Goal: Task Accomplishment & Management: Manage account settings

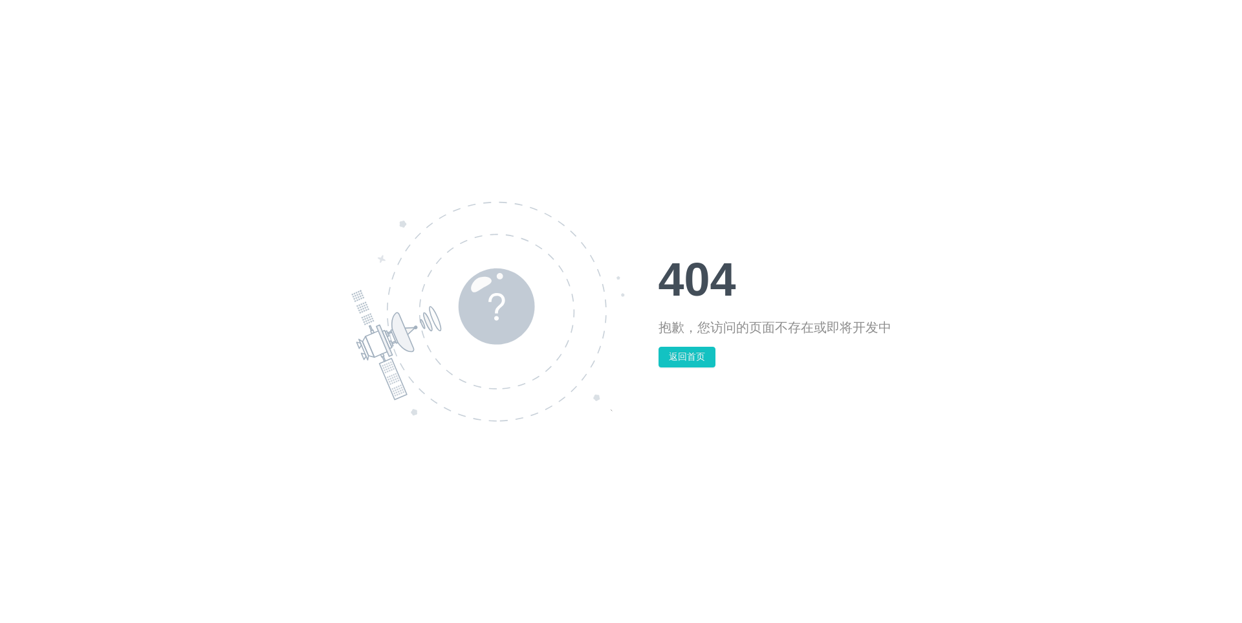
click at [1092, 114] on div "404 抱歉，您访问的页面不存在或即将开发中 返回首页" at bounding box center [621, 311] width 1242 height 623
click at [359, 102] on div "404 抱歉，您访问的页面不存在或即将开发中 返回首页" at bounding box center [621, 311] width 1242 height 623
click at [927, 155] on div "404 抱歉，你访问的页面不存在或仍在开发中 返回首页" at bounding box center [621, 311] width 1242 height 623
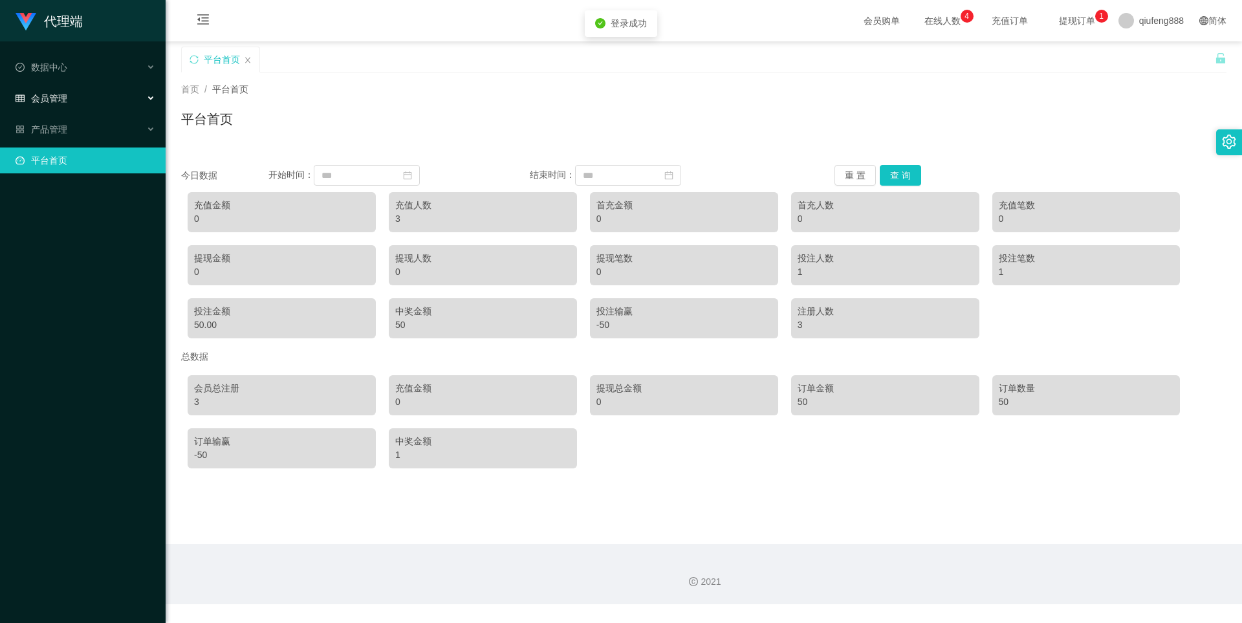
click at [65, 96] on span "会员管理" at bounding box center [42, 98] width 52 height 10
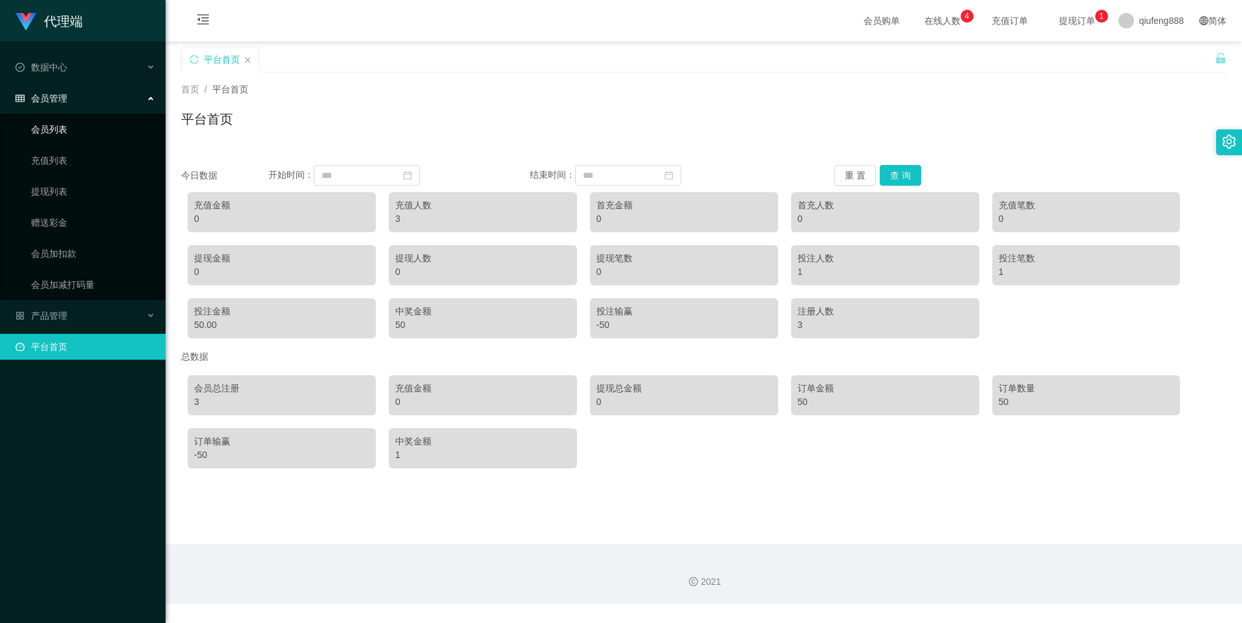
click at [89, 130] on link "会员列表" at bounding box center [93, 129] width 124 height 26
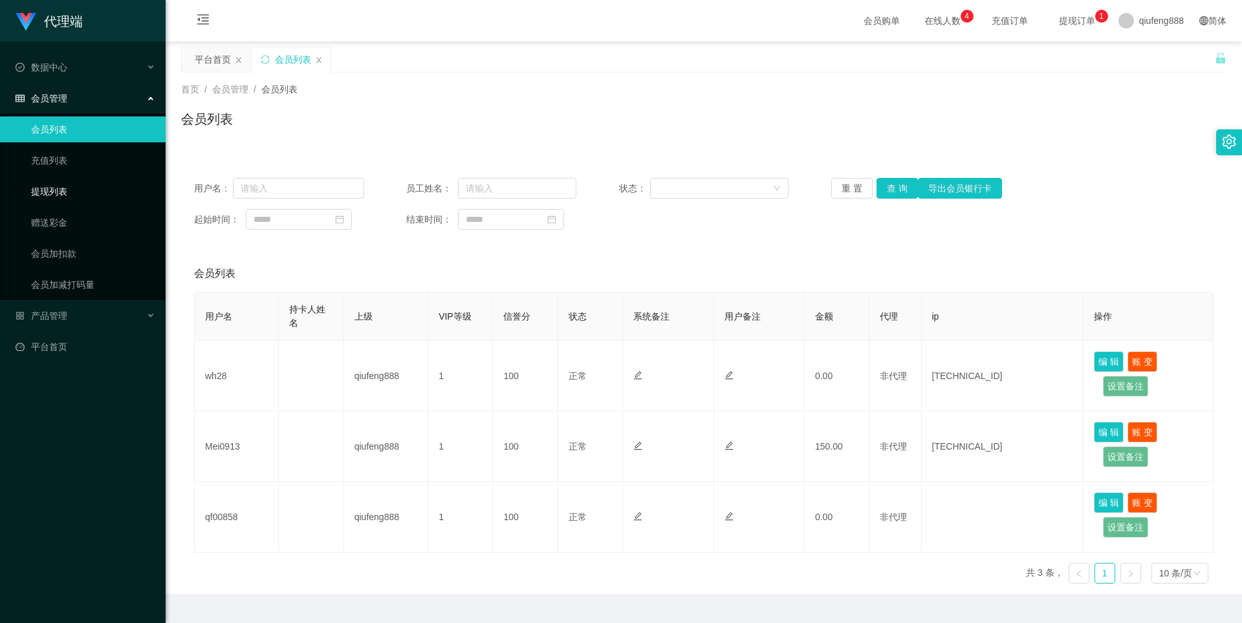
click at [88, 196] on link "提现列表" at bounding box center [93, 192] width 124 height 26
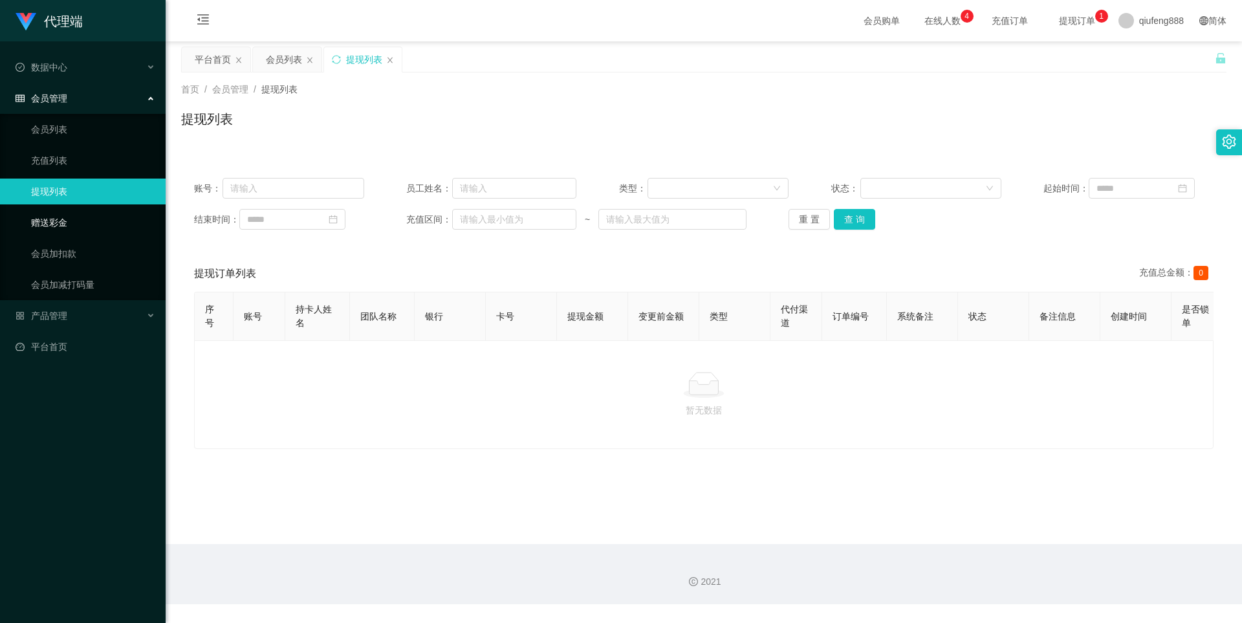
click at [81, 221] on link "赠送彩金" at bounding box center [93, 223] width 124 height 26
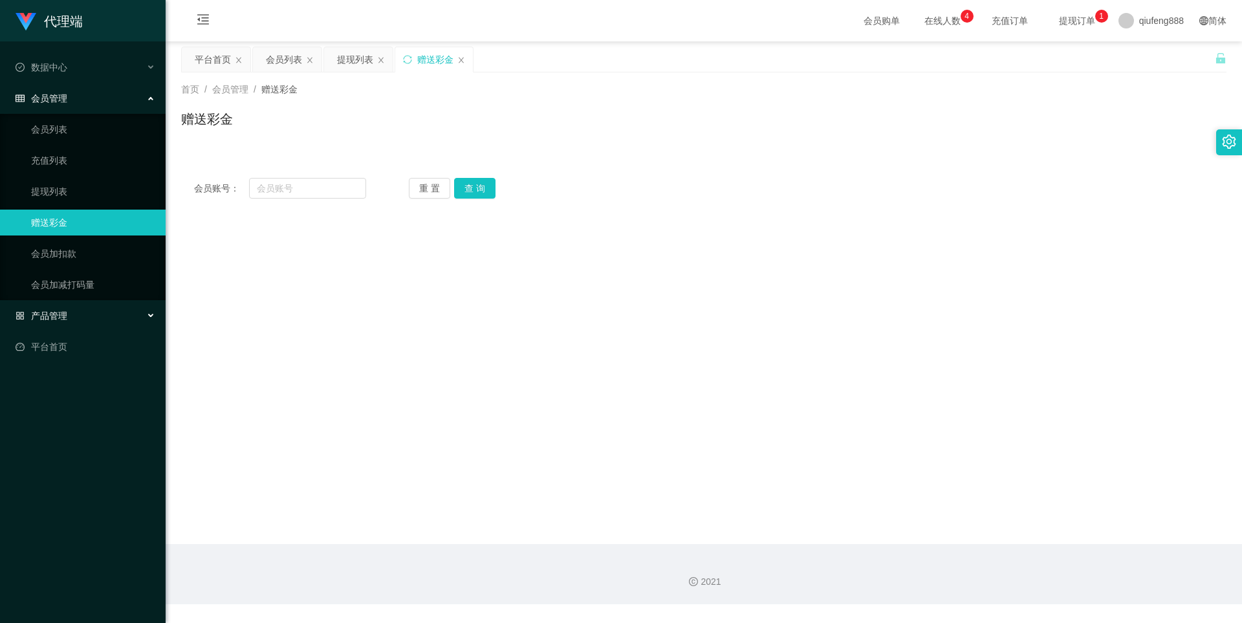
click at [77, 319] on div "产品管理" at bounding box center [83, 316] width 166 height 26
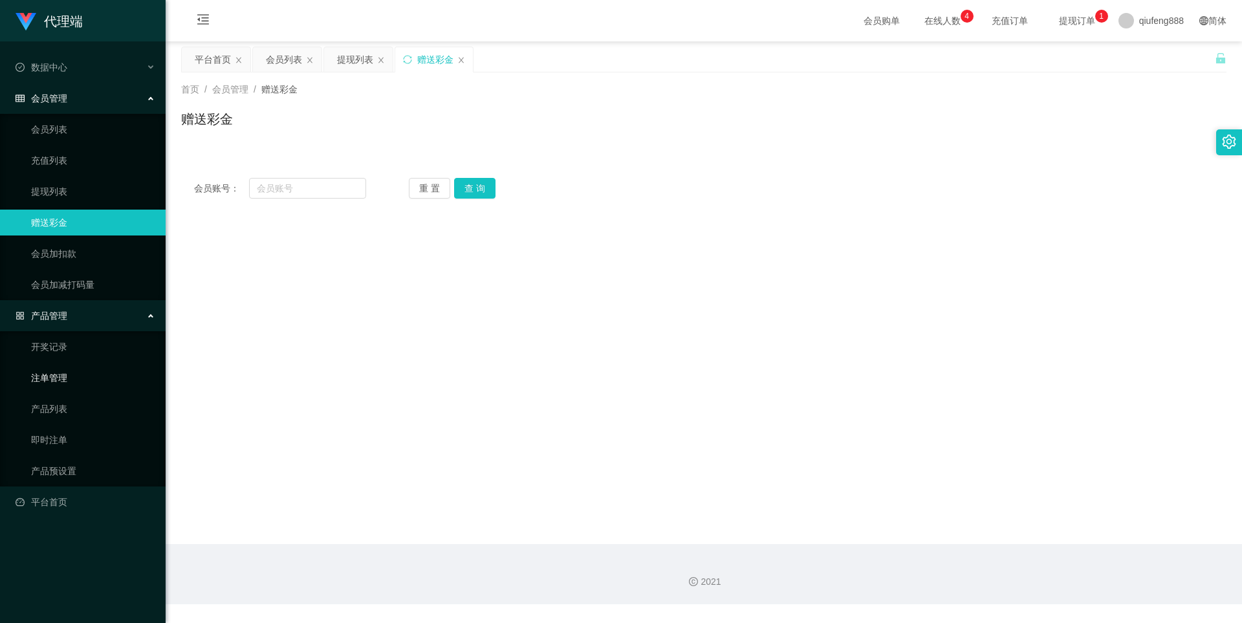
click at [81, 378] on link "注单管理" at bounding box center [93, 378] width 124 height 26
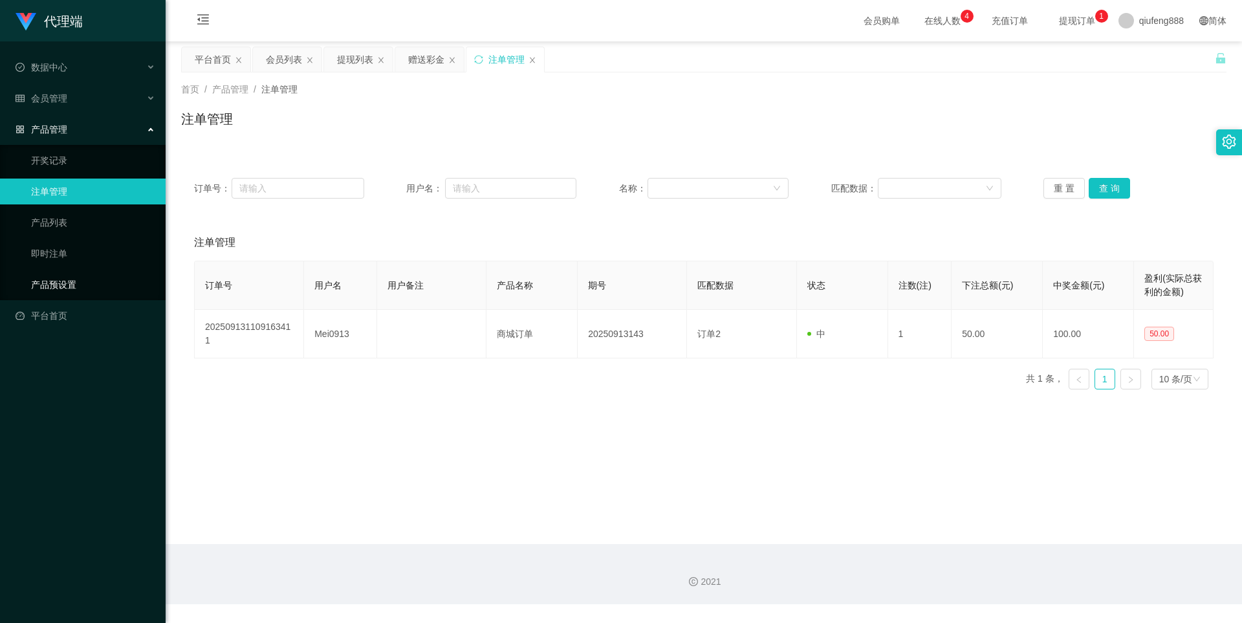
click at [84, 279] on link "产品预设置" at bounding box center [93, 285] width 124 height 26
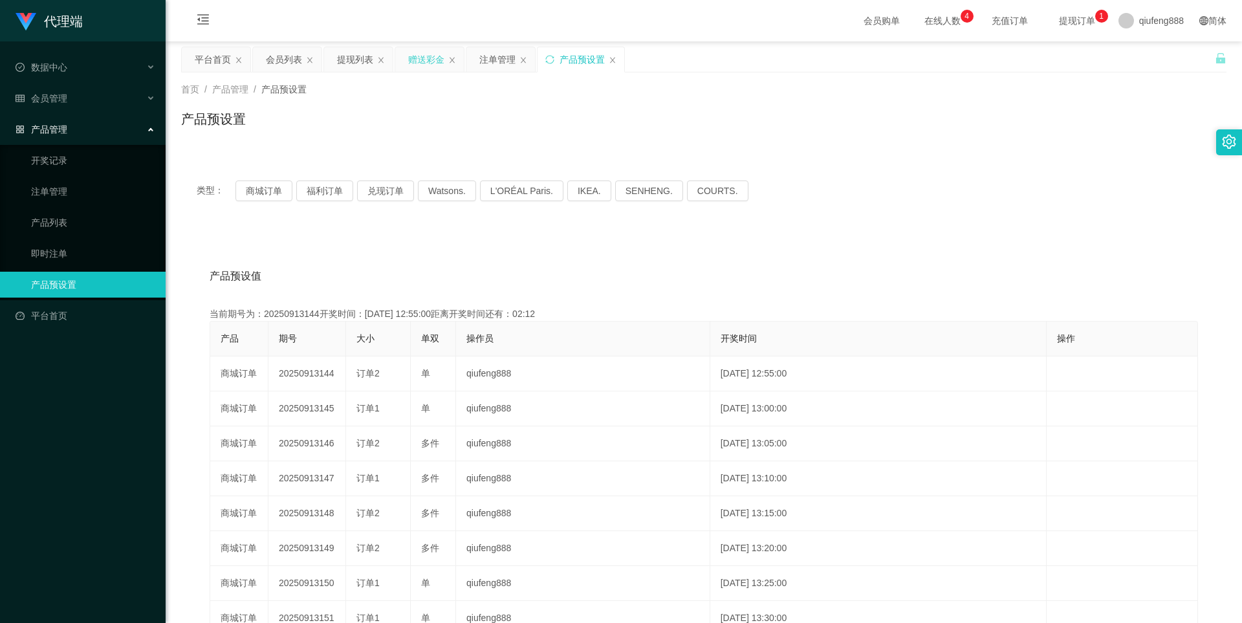
click at [424, 60] on div "赠送彩金" at bounding box center [426, 59] width 36 height 25
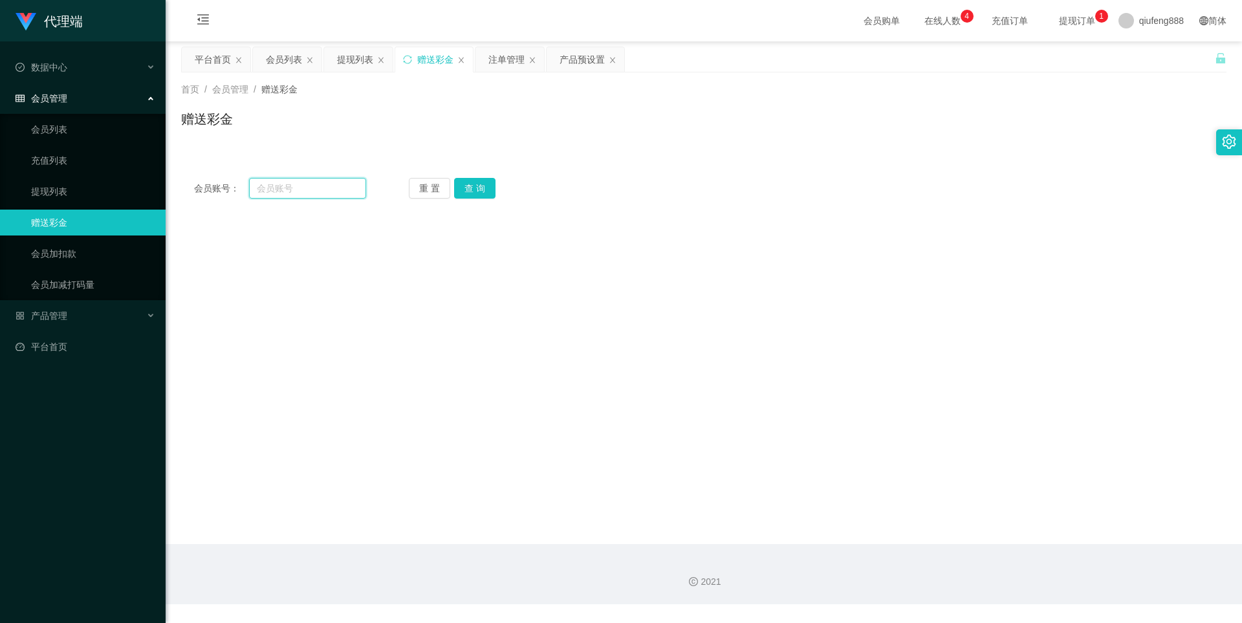
click at [312, 182] on input "text" at bounding box center [307, 188] width 117 height 21
paste input "wh28"
type input "wh28"
click at [470, 189] on button "查 询" at bounding box center [474, 188] width 41 height 21
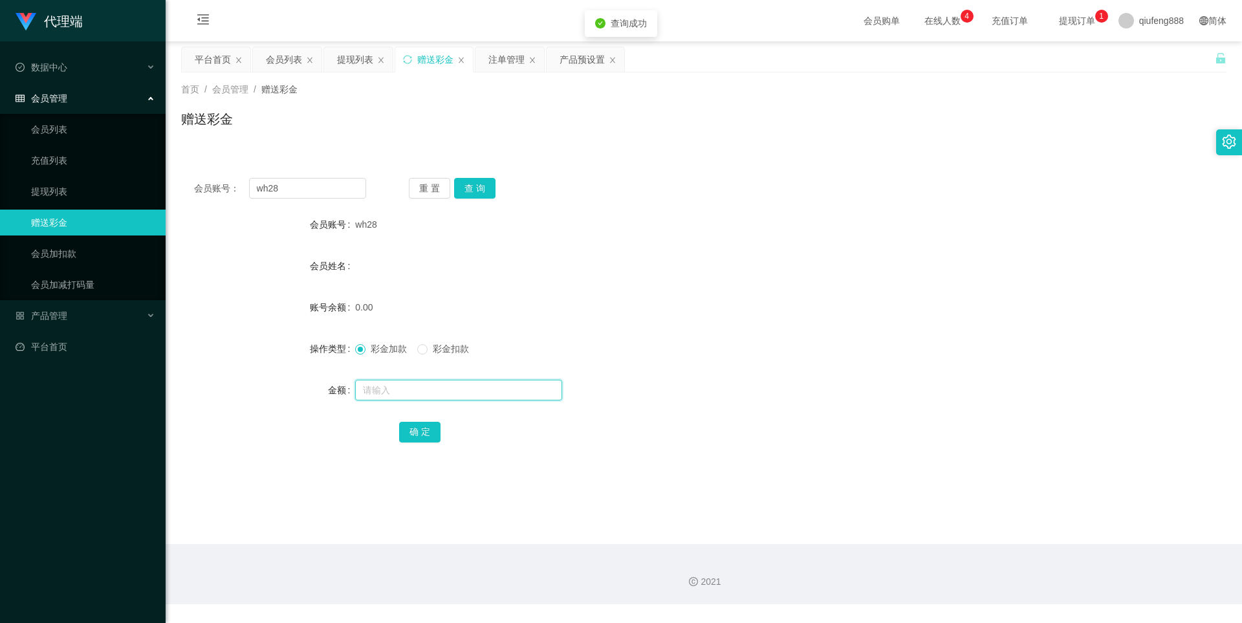
click at [393, 391] on input "text" at bounding box center [458, 390] width 207 height 21
type input "100"
click at [413, 432] on button "确 定" at bounding box center [419, 432] width 41 height 21
click at [310, 188] on input "wh28" at bounding box center [307, 188] width 117 height 21
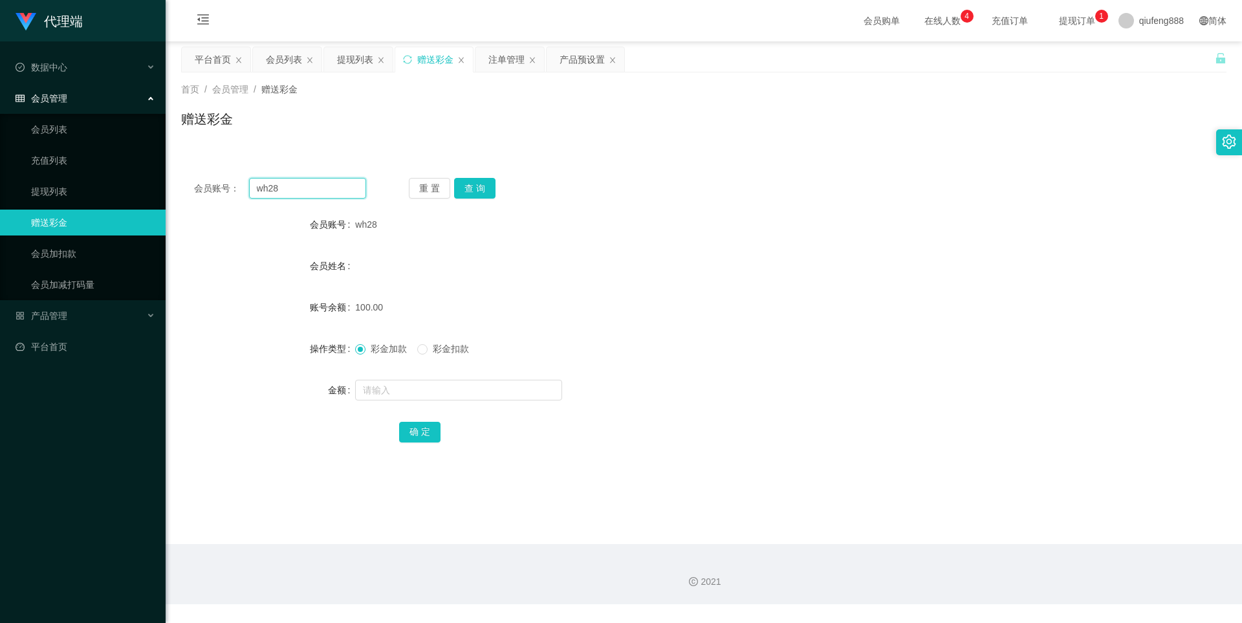
paste input "Mei0913"
type input "Mei0913"
click at [475, 186] on button "查 询" at bounding box center [474, 188] width 41 height 21
click at [567, 62] on div "产品预设置" at bounding box center [582, 59] width 45 height 25
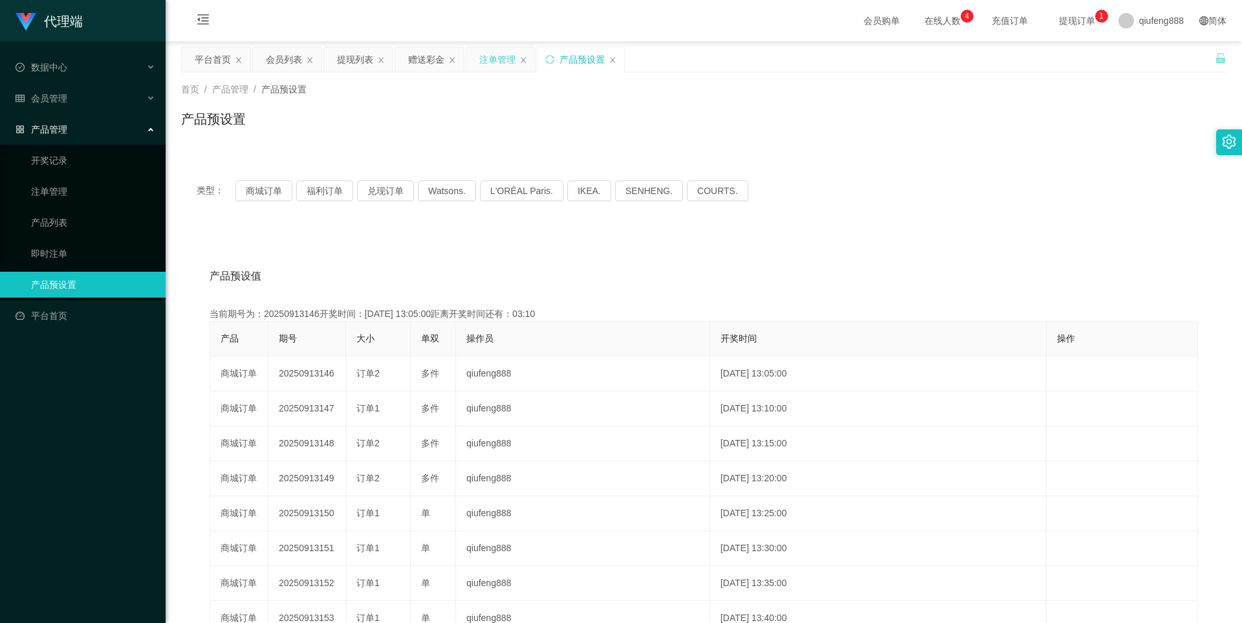
click at [486, 58] on div "注单管理" at bounding box center [497, 59] width 36 height 25
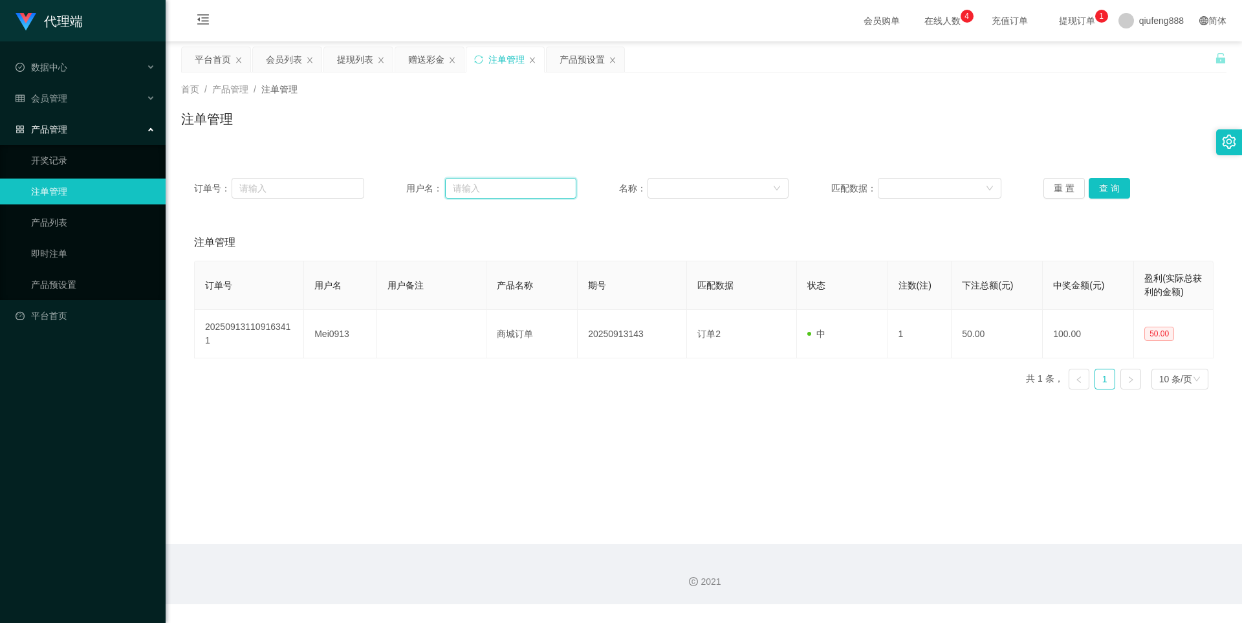
click at [481, 188] on input "text" at bounding box center [510, 188] width 131 height 21
paste input "wh28"
type input "wh28"
click at [1103, 190] on button "查 询" at bounding box center [1109, 188] width 41 height 21
click at [1116, 179] on button "查 询" at bounding box center [1109, 188] width 41 height 21
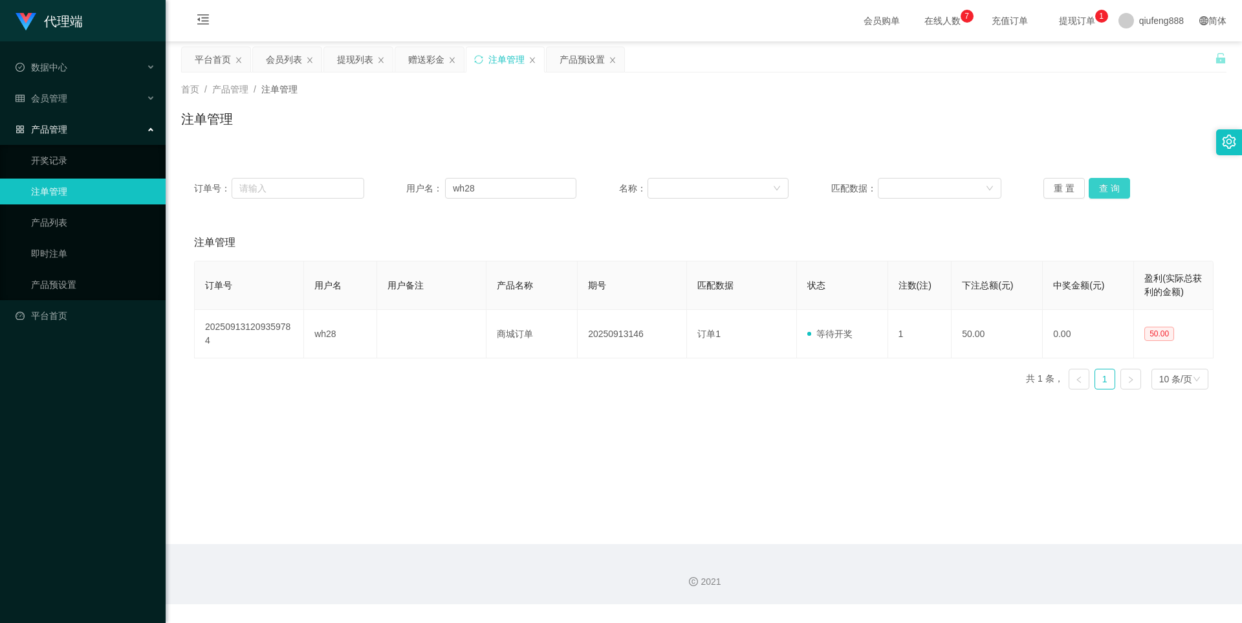
click at [1115, 184] on button "查 询" at bounding box center [1109, 188] width 41 height 21
click at [1095, 188] on button "查 询" at bounding box center [1109, 188] width 41 height 21
drag, startPoint x: 506, startPoint y: 181, endPoint x: 447, endPoint y: 190, distance: 60.1
click at [447, 190] on input "wh28" at bounding box center [510, 188] width 131 height 21
click at [1097, 190] on button "查 询" at bounding box center [1109, 188] width 41 height 21
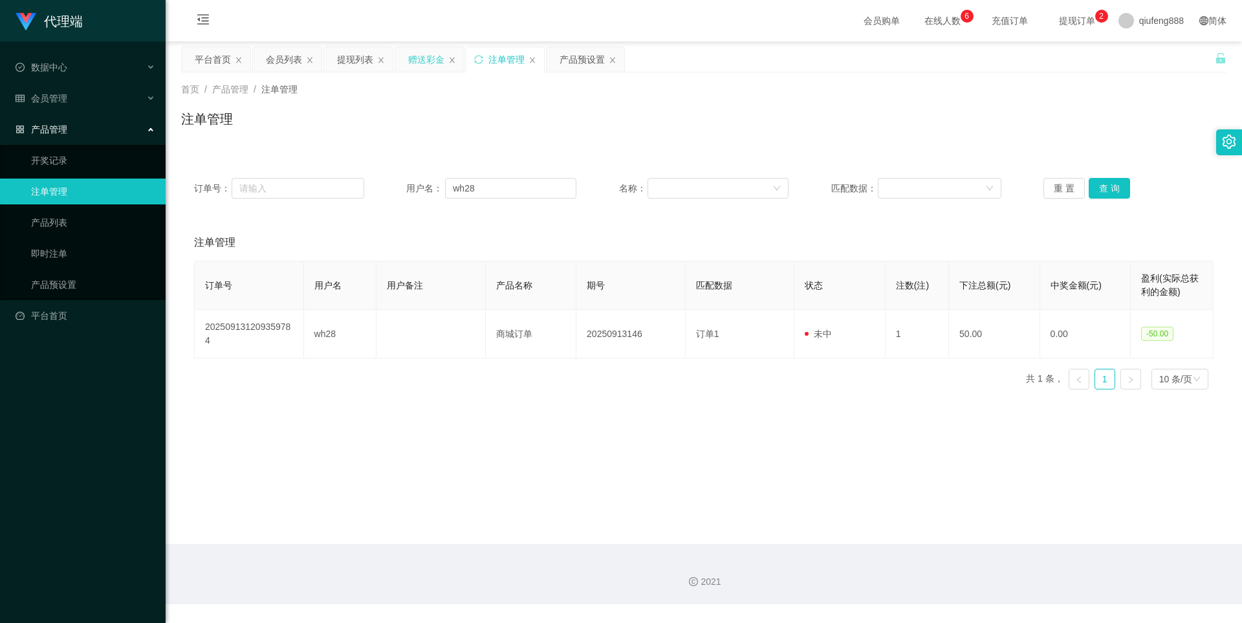
drag, startPoint x: 417, startPoint y: 57, endPoint x: 416, endPoint y: 65, distance: 8.5
click at [417, 57] on div "赠送彩金" at bounding box center [426, 59] width 36 height 25
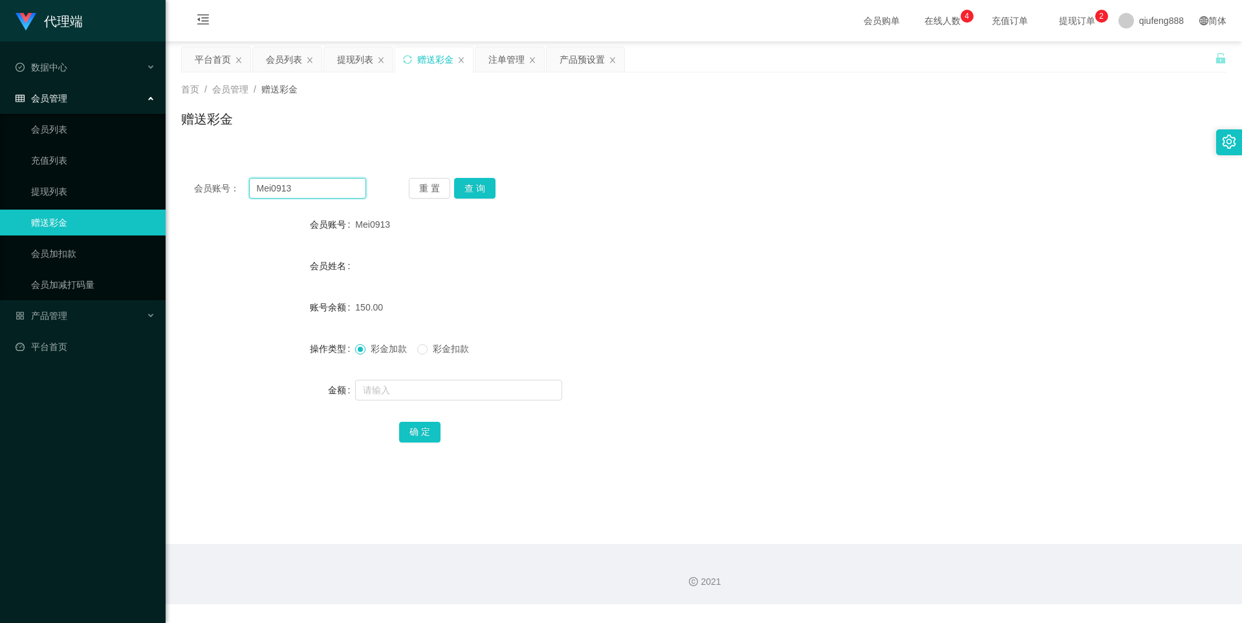
click at [335, 191] on input "Mei0913" at bounding box center [307, 188] width 117 height 21
paste input "wh28"
type input "wh28"
click at [481, 184] on button "查 询" at bounding box center [474, 188] width 41 height 21
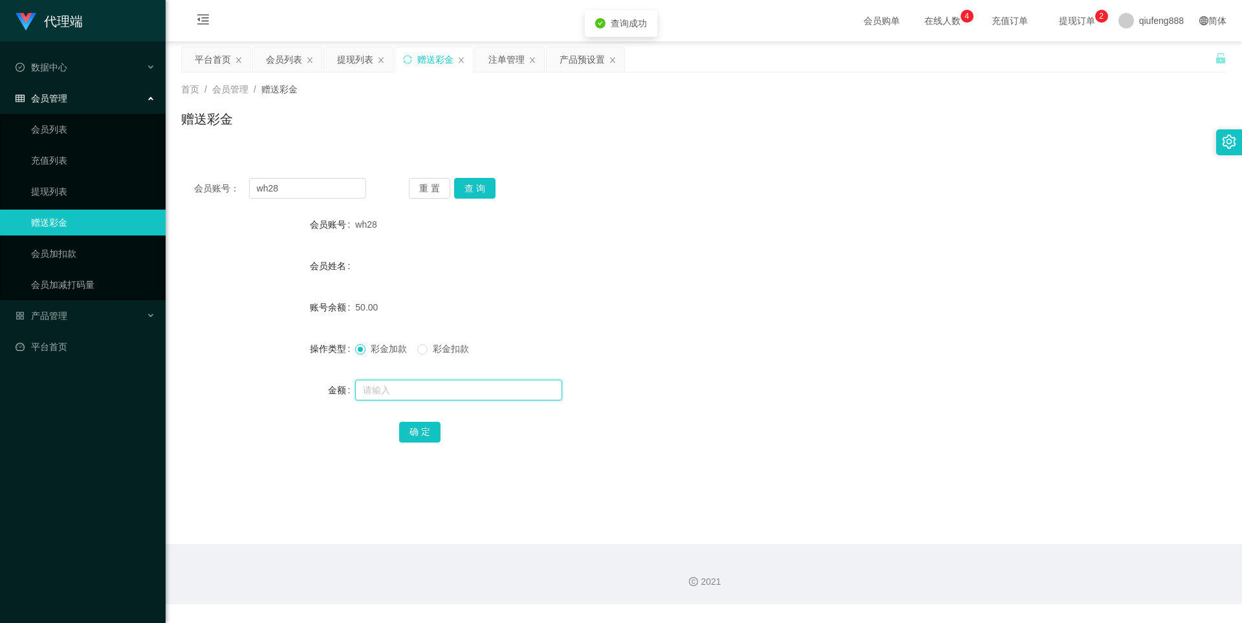
click at [394, 387] on input "text" at bounding box center [458, 390] width 207 height 21
type input "100"
drag, startPoint x: 421, startPoint y: 433, endPoint x: 440, endPoint y: 422, distance: 21.7
click at [421, 433] on button "确 定" at bounding box center [419, 432] width 41 height 21
click at [358, 63] on div "提现列表" at bounding box center [355, 59] width 36 height 25
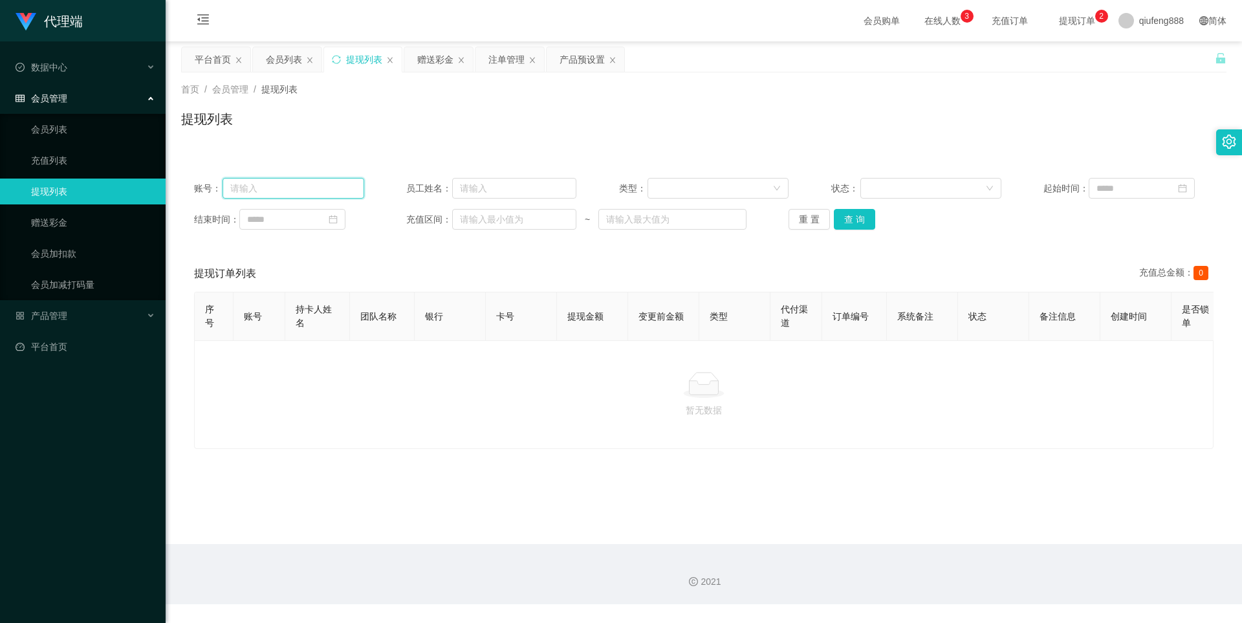
click at [346, 184] on input "text" at bounding box center [294, 188] width 142 height 21
paste input "Mei0913"
click at [851, 220] on button "查 询" at bounding box center [854, 219] width 41 height 21
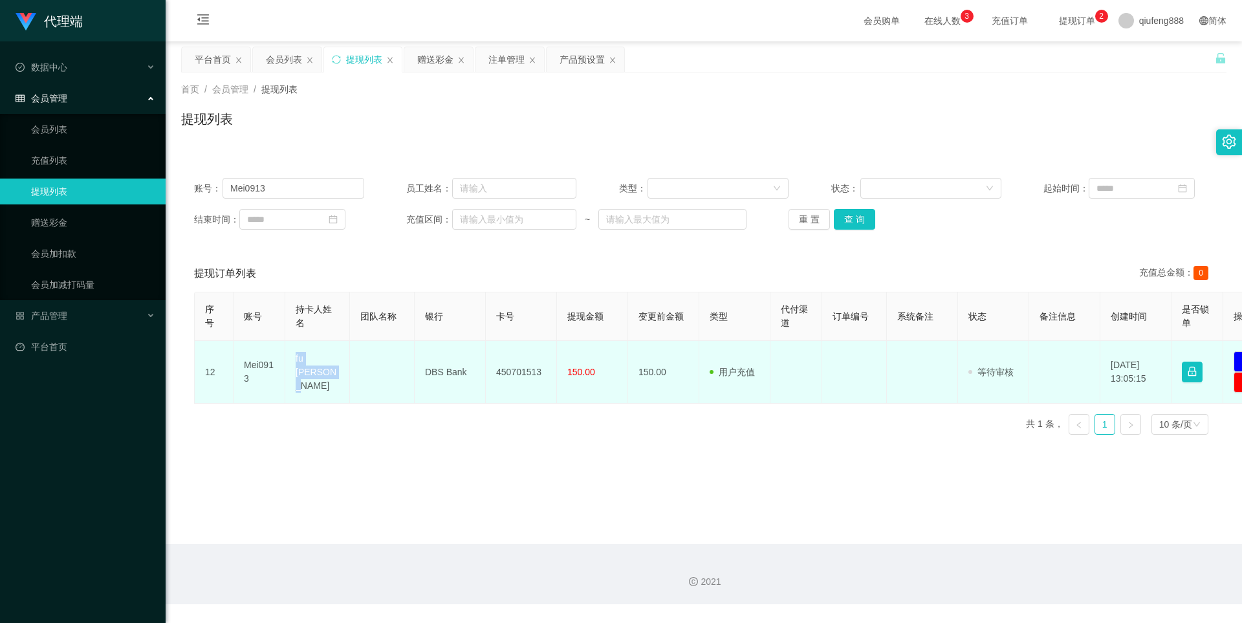
drag, startPoint x: 295, startPoint y: 361, endPoint x: 330, endPoint y: 387, distance: 43.9
click at [330, 387] on td "fu [PERSON_NAME]" at bounding box center [317, 372] width 65 height 63
copy td "fu [PERSON_NAME]"
drag, startPoint x: 421, startPoint y: 373, endPoint x: 481, endPoint y: 369, distance: 59.7
click at [481, 369] on td "DBS Bank" at bounding box center [450, 372] width 71 height 63
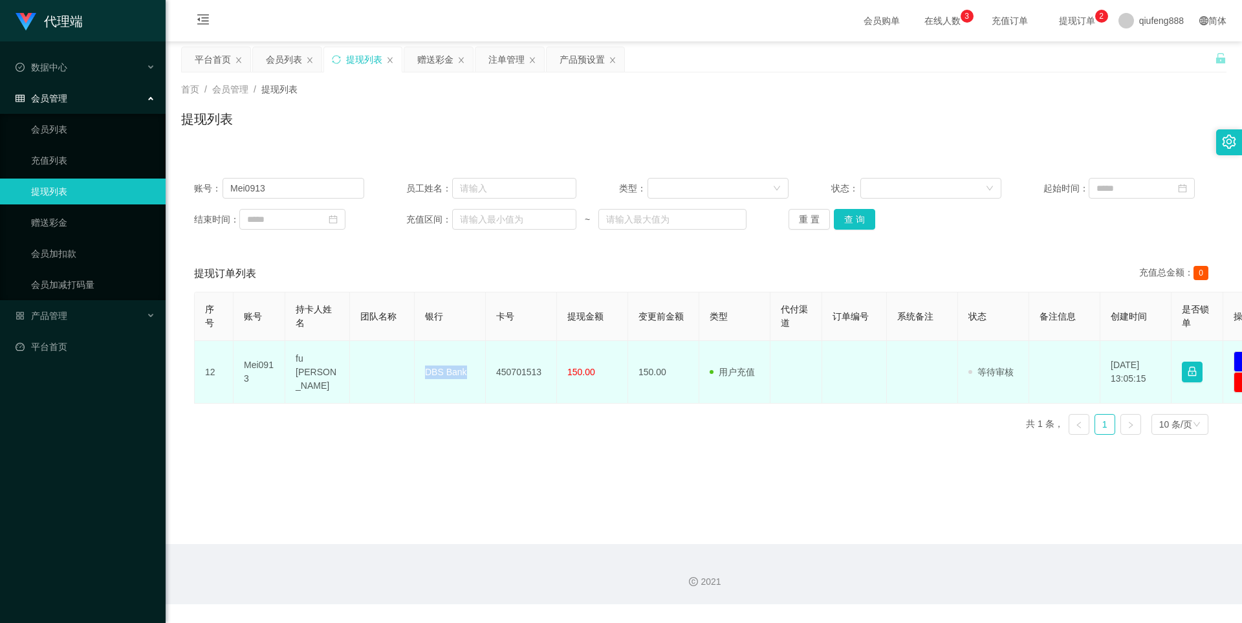
copy td "DBS Bank"
click at [525, 342] on td "450701513" at bounding box center [521, 372] width 71 height 63
drag, startPoint x: 523, startPoint y: 370, endPoint x: 563, endPoint y: 371, distance: 40.1
click at [563, 371] on tr "12 Mei0913 fu mei rong DBS Bank 450701513 150.00 150.00 用户充值 人工扣款 审核驳回 审核成功 等待审…" at bounding box center [752, 372] width 1115 height 63
copy td "450701513"
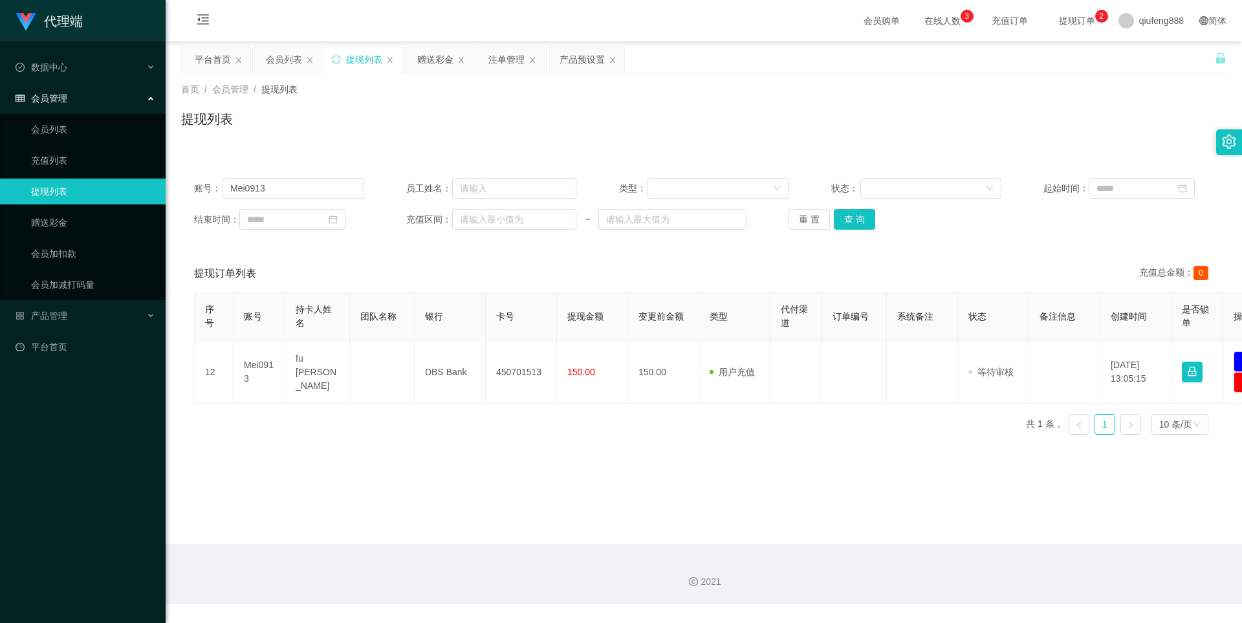
click at [952, 498] on main "关闭左侧 关闭右侧 关闭其它 刷新页面 平台首页 会员列表 提现列表 赠送彩金 注单管理 产品预设置 首页 / 会员管理 / 提现列表 / 提现列表 账号： …" at bounding box center [704, 292] width 1076 height 503
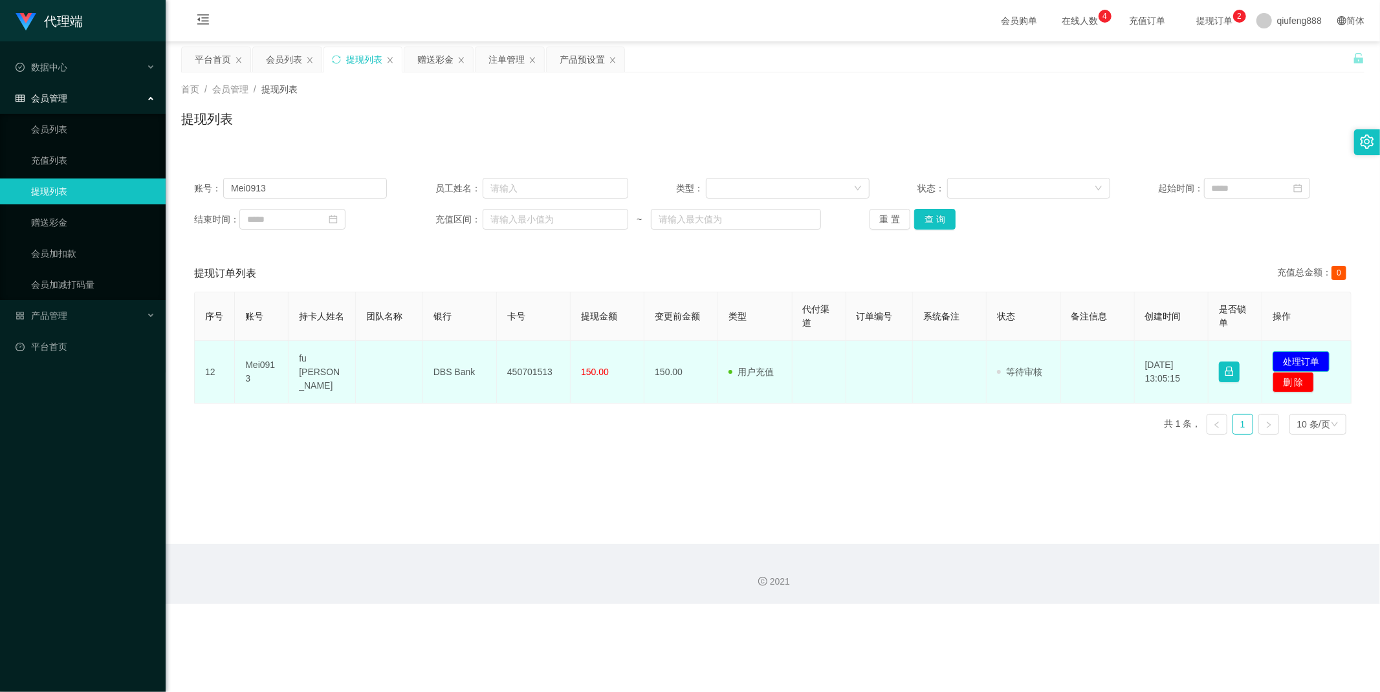
click at [1241, 359] on button "处理订单" at bounding box center [1300, 361] width 57 height 21
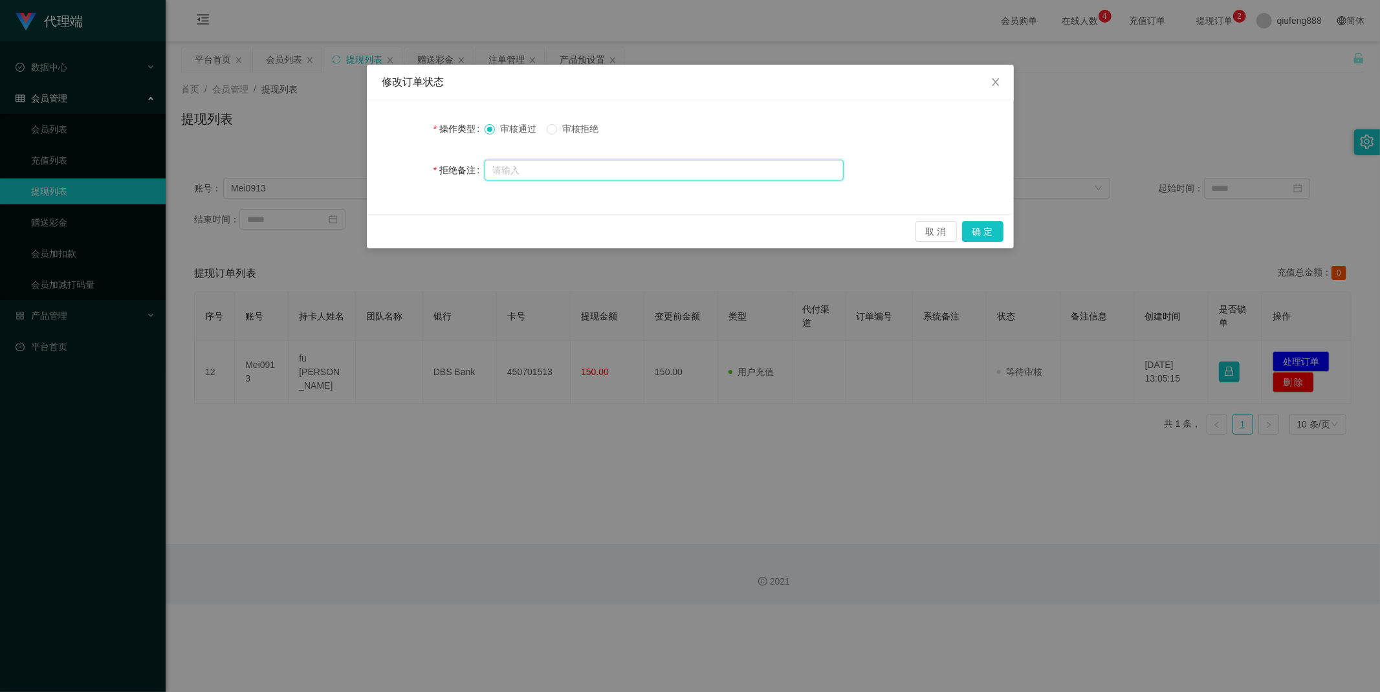
click at [554, 163] on input "text" at bounding box center [663, 170] width 359 height 21
click at [987, 231] on button "确 定" at bounding box center [982, 231] width 41 height 21
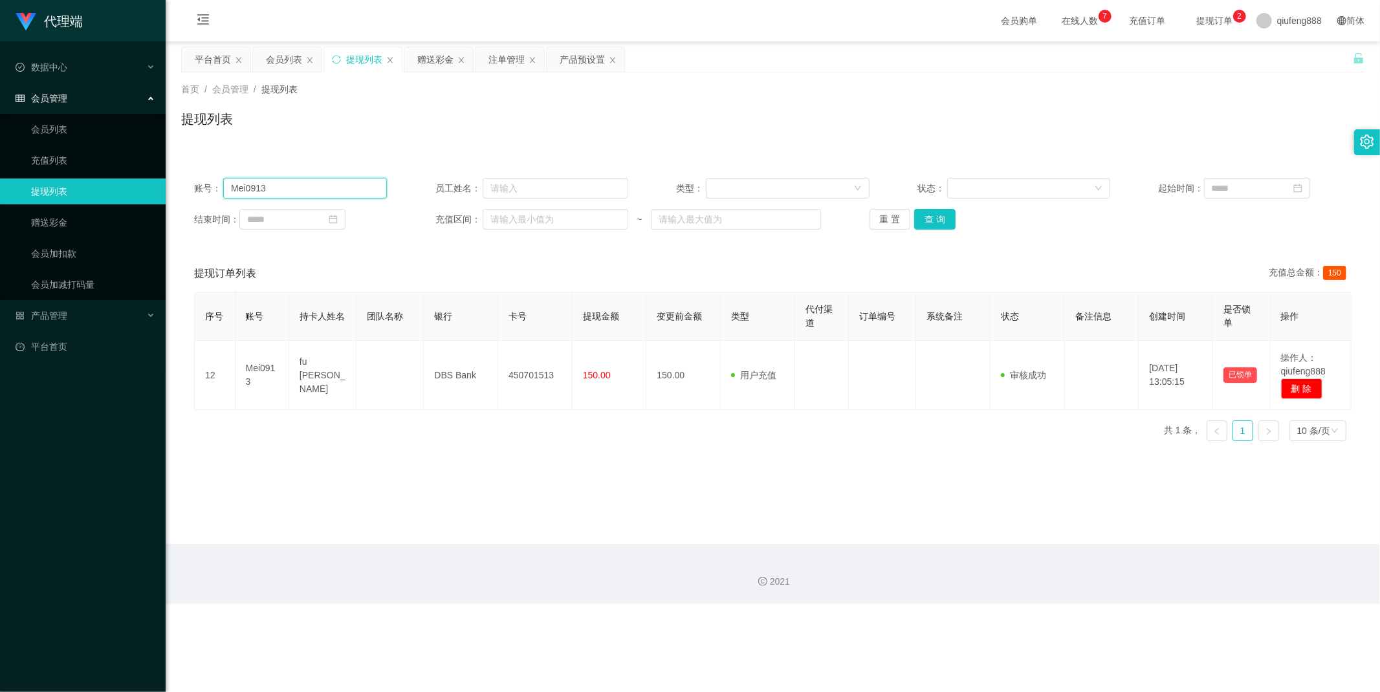
click at [347, 191] on input "Mei0913" at bounding box center [305, 188] width 164 height 21
paste input "wh28"
type input "wh28"
click at [936, 213] on button "查 询" at bounding box center [934, 219] width 41 height 21
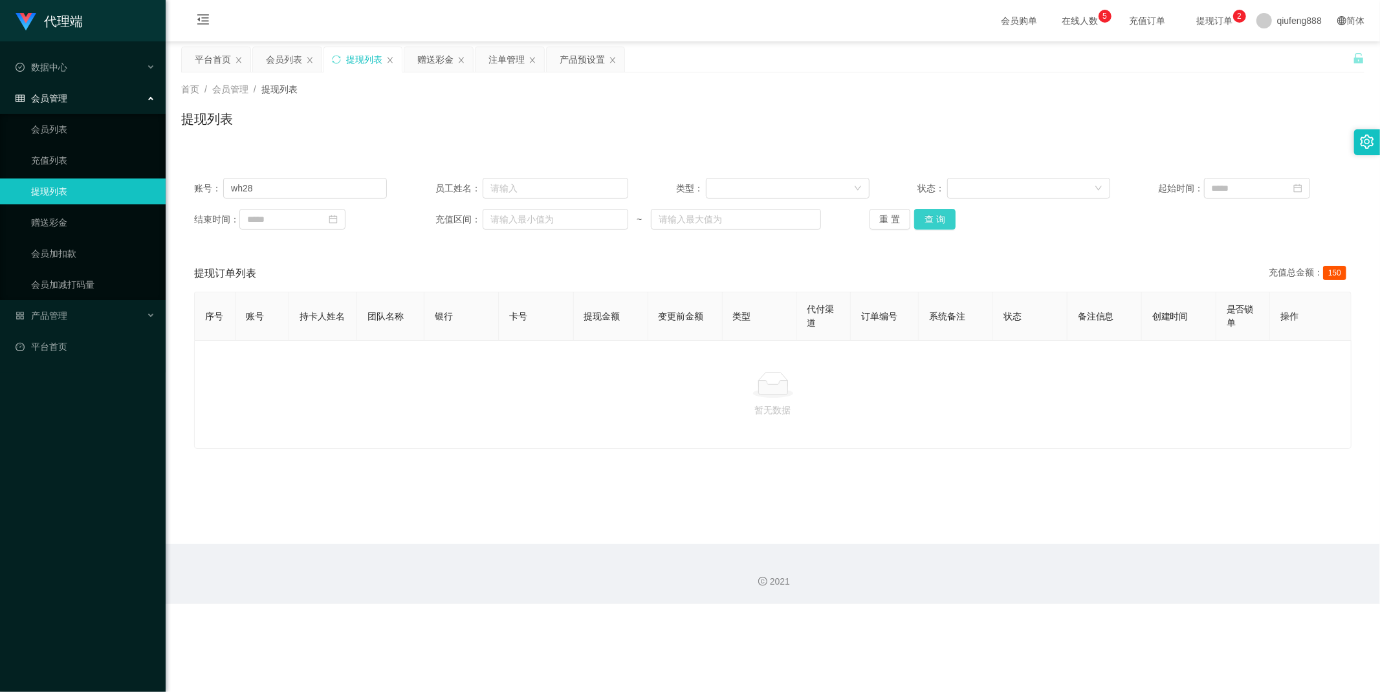
click at [939, 211] on button "查 询" at bounding box center [934, 219] width 41 height 21
drag, startPoint x: 264, startPoint y: 188, endPoint x: 226, endPoint y: 190, distance: 37.6
click at [226, 190] on input "wh28" at bounding box center [305, 188] width 164 height 21
click at [424, 67] on div "赠送彩金" at bounding box center [435, 59] width 36 height 25
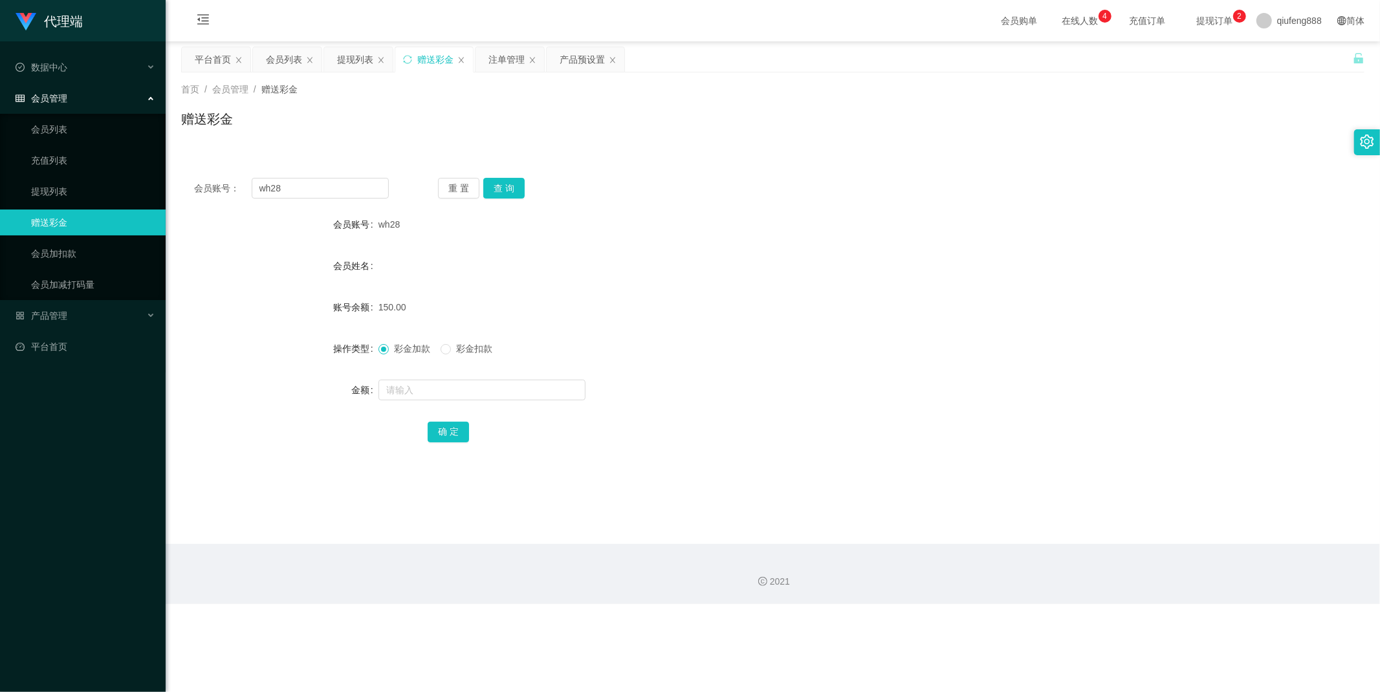
click at [526, 185] on div "重 置 查 询" at bounding box center [535, 188] width 195 height 21
click at [509, 189] on button "查 询" at bounding box center [503, 188] width 41 height 21
click at [495, 184] on button "查 询" at bounding box center [503, 188] width 41 height 21
click at [1202, 23] on span "提现订单 0 1 2 3 4 5 6 7 8 9 0 1 2 3 4 5 6 7 8 9 0 1 2 3 4 5 6 7 8 9" at bounding box center [1214, 20] width 49 height 9
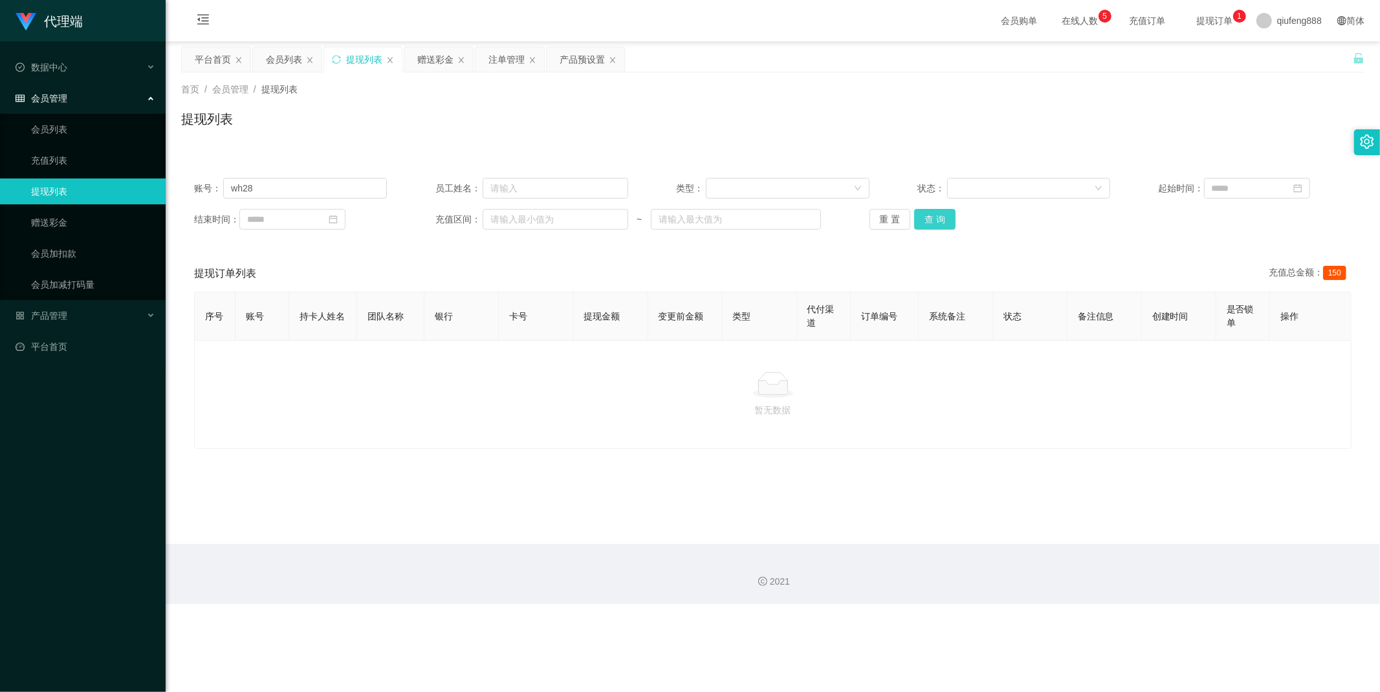
click at [931, 218] on button "查 询" at bounding box center [934, 219] width 41 height 21
click at [1199, 21] on span "提现订单 0 1 2 3 4 5 6 7 8 9 0 1 2 3 4 5 6 7 8 9 0 1 2 3 4 5 6 7 8 9" at bounding box center [1214, 20] width 49 height 9
click at [1198, 22] on span "提现订单 0 1 2 3 4 5 6 7 8 9 0 1 2 3 4 5 6 7 8 9 0 1 2 3 4 5 6 7 8 9" at bounding box center [1214, 20] width 49 height 9
click at [948, 215] on button "查 询" at bounding box center [934, 219] width 41 height 21
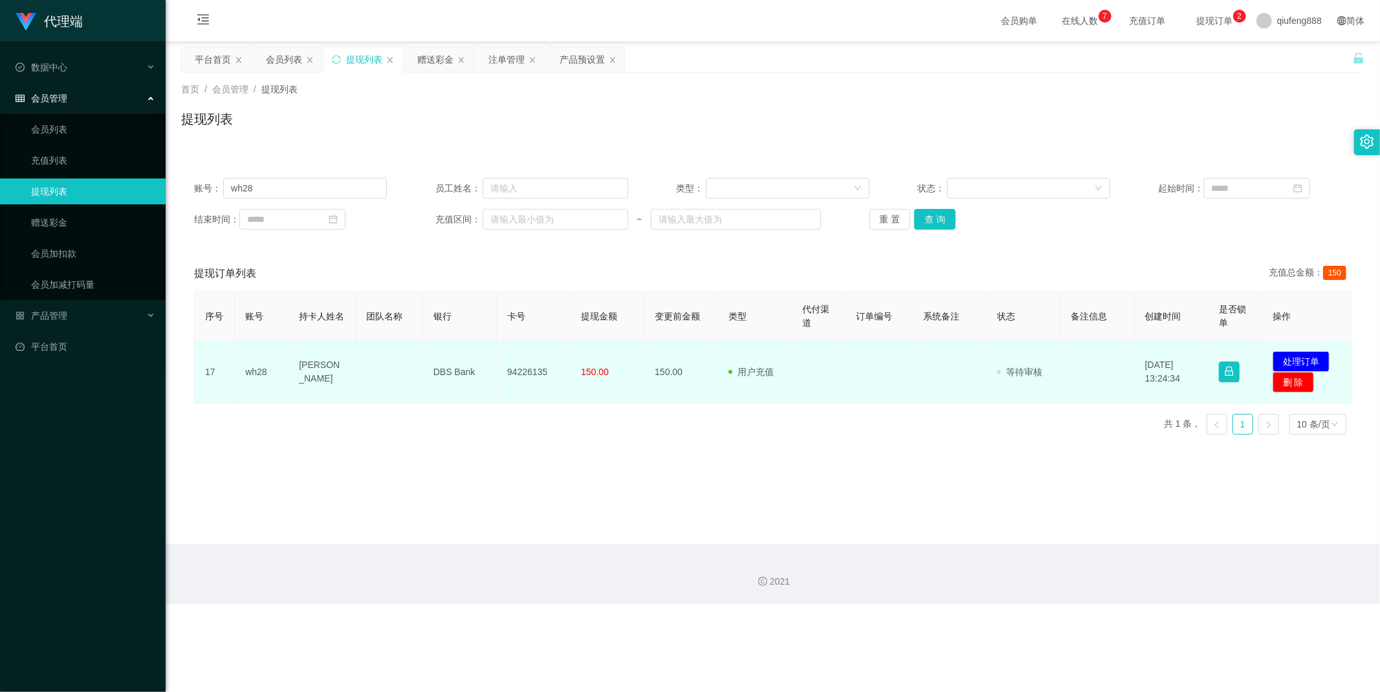
drag, startPoint x: 296, startPoint y: 361, endPoint x: 334, endPoint y: 380, distance: 42.5
click at [334, 380] on td "[PERSON_NAME]" at bounding box center [321, 372] width 67 height 63
copy td "[PERSON_NAME]"
click at [431, 373] on td "DBS Bank" at bounding box center [460, 372] width 74 height 63
drag, startPoint x: 431, startPoint y: 373, endPoint x: 488, endPoint y: 370, distance: 57.0
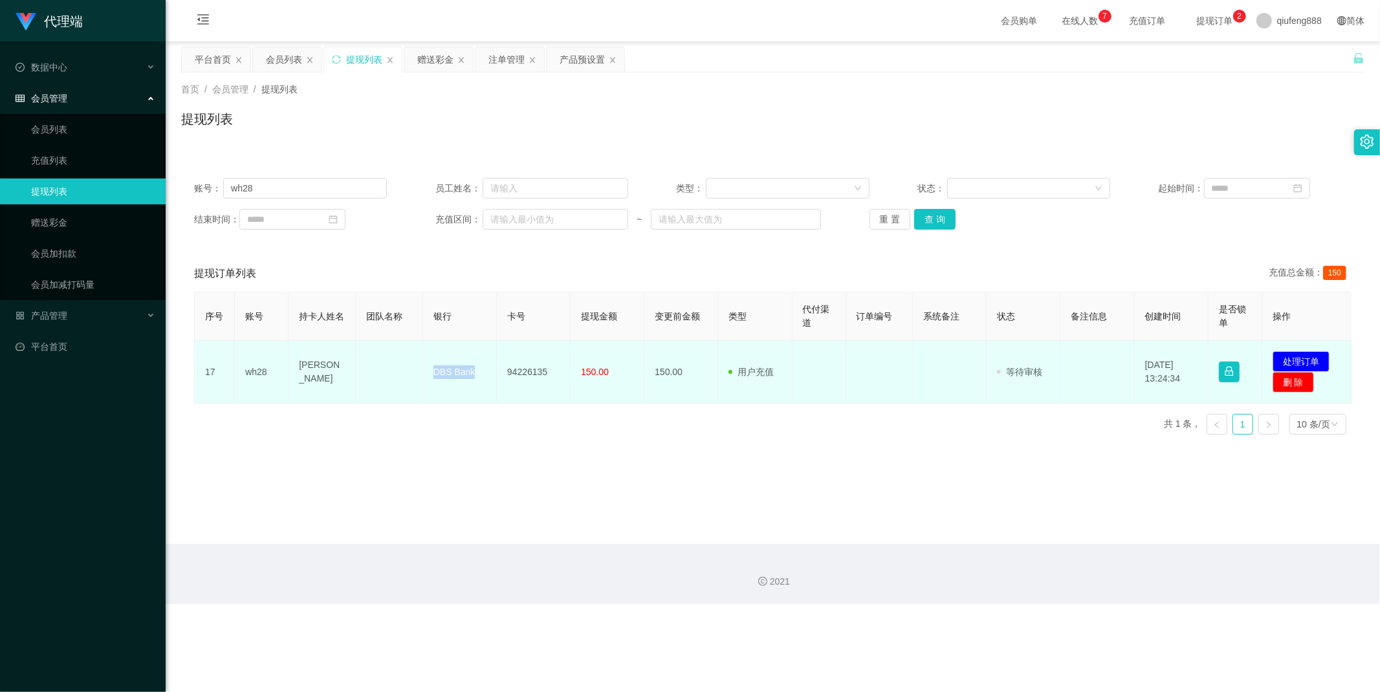
click at [488, 370] on td "DBS Bank" at bounding box center [460, 372] width 74 height 63
copy td "DBS Bank"
click at [525, 358] on td "94226135" at bounding box center [534, 372] width 74 height 63
click at [525, 359] on td "94226135" at bounding box center [534, 372] width 74 height 63
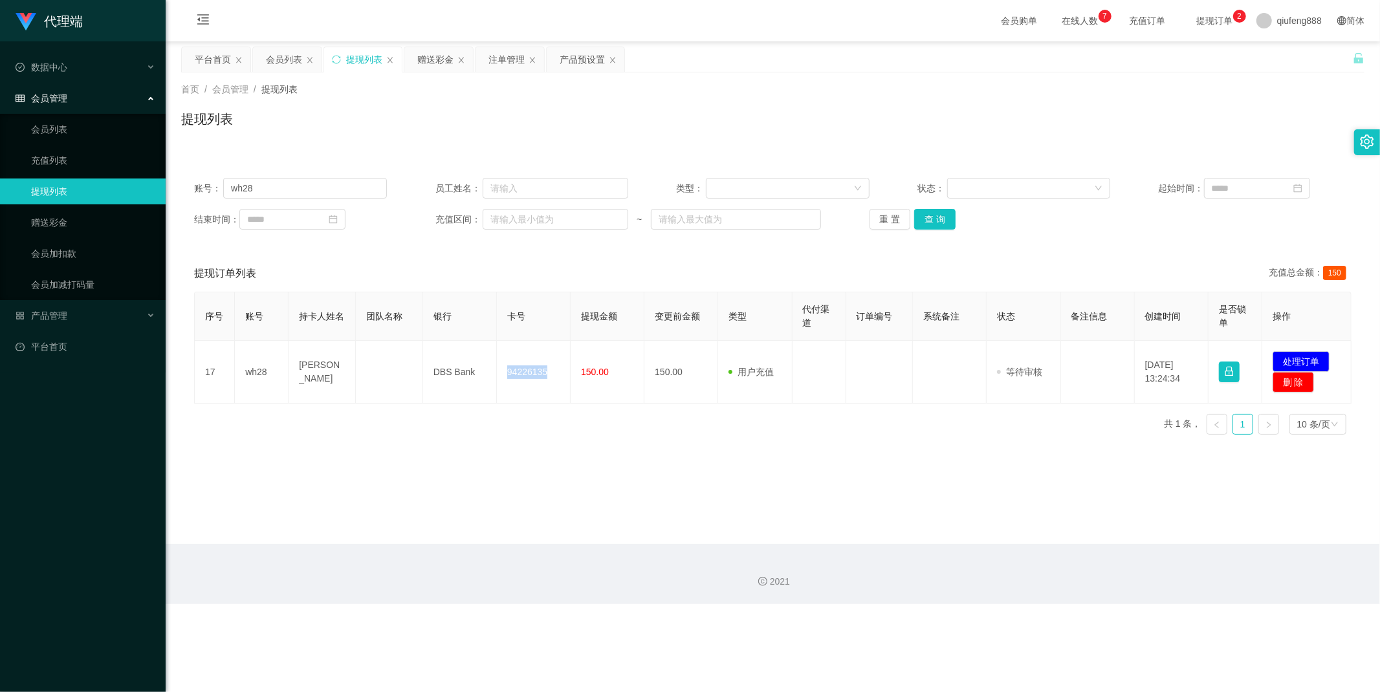
copy td "94226135"
click at [717, 457] on main "关闭左侧 关闭右侧 关闭其它 刷新页面 平台首页 会员列表 提现列表 赠送彩金 注单管理 产品预设置 首页 / 会员管理 / 提现列表 / 提现列表 账号： …" at bounding box center [773, 292] width 1214 height 503
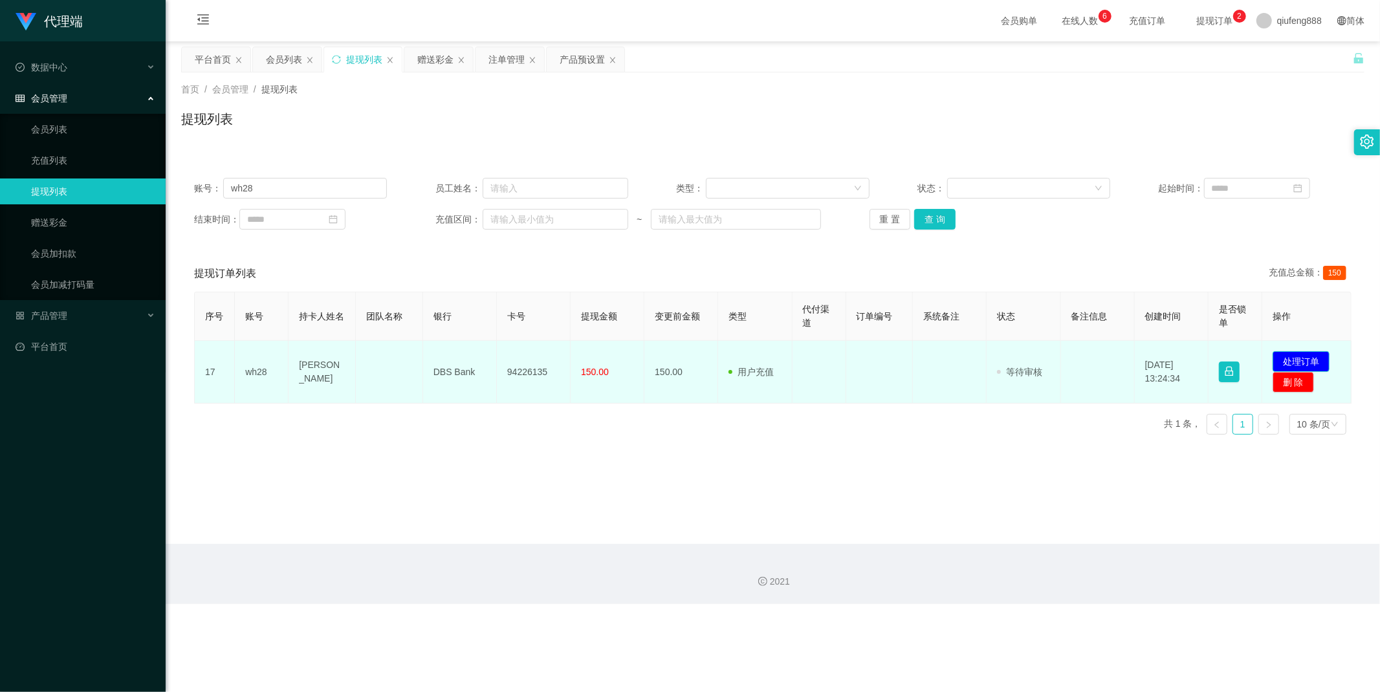
click at [1241, 356] on button "处理订单" at bounding box center [1300, 361] width 57 height 21
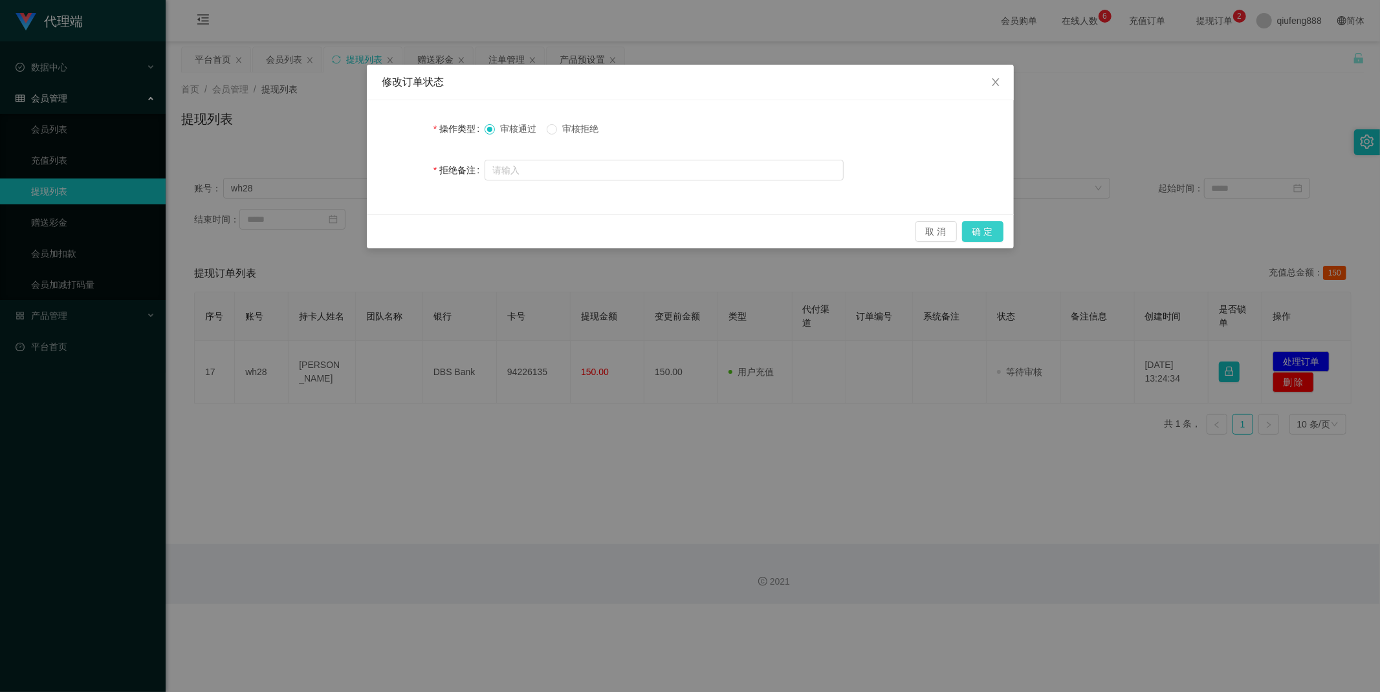
click at [985, 232] on button "确 定" at bounding box center [982, 231] width 41 height 21
